Goal: Task Accomplishment & Management: Use online tool/utility

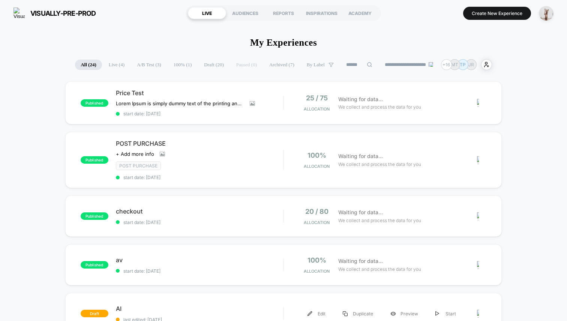
click at [167, 298] on div "draft AI last edited: [DATE] Edit Duplicate Preview Start" at bounding box center [283, 313] width 436 height 41
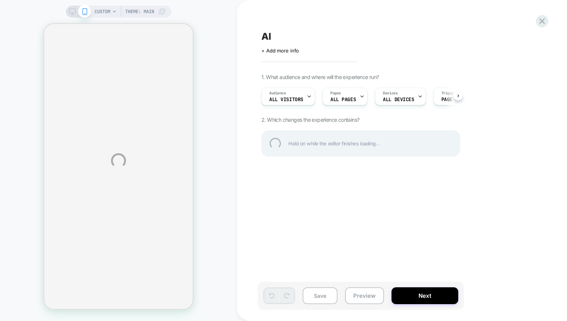
click at [447, 208] on div "CUSTOM Theme: MAIN AI Click to edit experience details + Add more info 1. What …" at bounding box center [283, 160] width 567 height 321
click at [236, 48] on div "CUSTOM Theme: MAIN AI Click to edit experience details + Add more info 1. What …" at bounding box center [283, 160] width 567 height 321
